Goal: Use online tool/utility: Utilize a website feature to perform a specific function

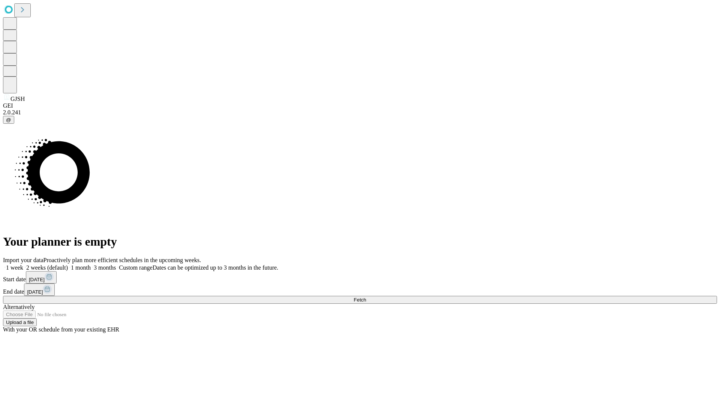
click at [366, 297] on span "Fetch" at bounding box center [359, 300] width 12 height 6
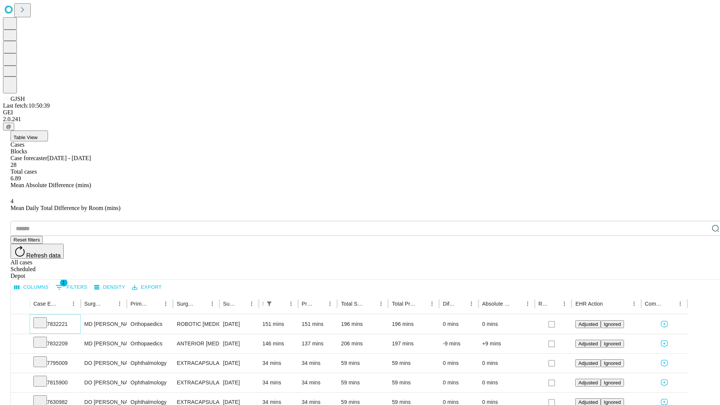
click at [44, 318] on icon at bounding box center [39, 321] width 7 height 7
